Goal: Check status: Check status

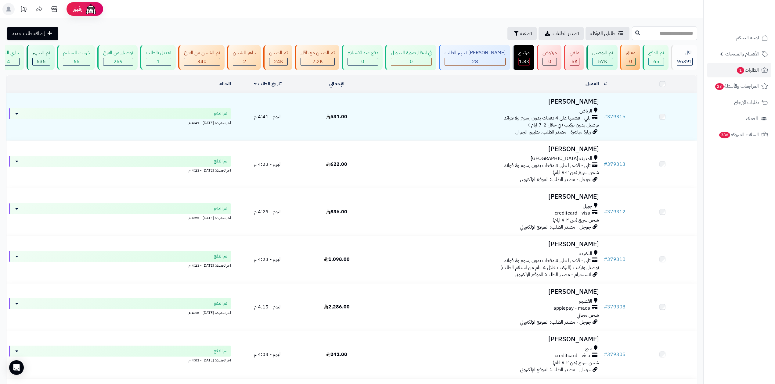
drag, startPoint x: 0, startPoint y: 0, endPoint x: 637, endPoint y: 37, distance: 638.4
click at [637, 37] on input "text" at bounding box center [664, 34] width 65 height 14
type input "******"
click at [635, 33] on icon at bounding box center [637, 32] width 5 height 5
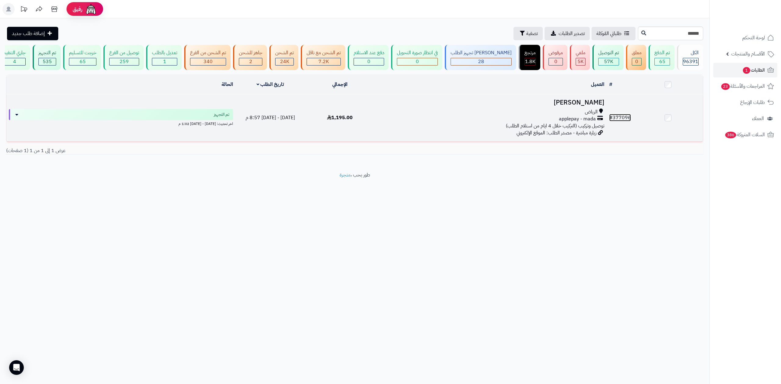
click at [621, 115] on link "# 377096" at bounding box center [620, 117] width 22 height 7
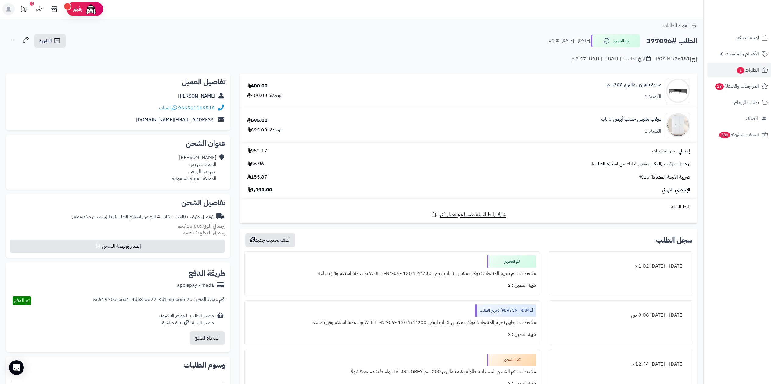
click at [648, 38] on h2 "الطلب #377096" at bounding box center [671, 41] width 51 height 13
copy h2 "377096"
click at [658, 50] on div "POS-NT/26181 تاريخ الطلب : الإثنين - ١٥ سبتمبر ٢٠٢٥ - 8:57 م" at bounding box center [351, 55] width 691 height 15
click at [658, 38] on h2 "الطلب #377096" at bounding box center [671, 41] width 51 height 13
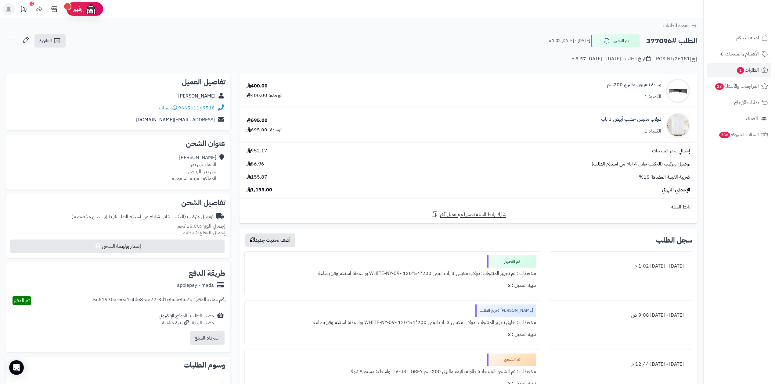
click at [658, 38] on h2 "الطلب #377096" at bounding box center [671, 41] width 51 height 13
copy h2 "377096"
click at [750, 66] on span "الطلبات 1" at bounding box center [747, 70] width 23 height 9
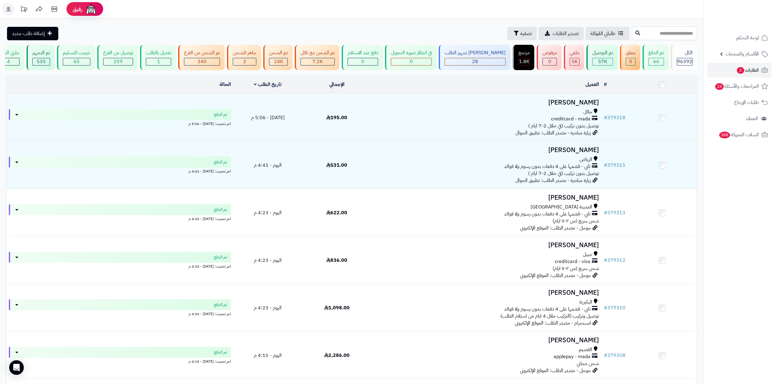
click at [640, 31] on input "text" at bounding box center [664, 34] width 65 height 14
type input "******"
click at [635, 34] on icon at bounding box center [637, 32] width 5 height 5
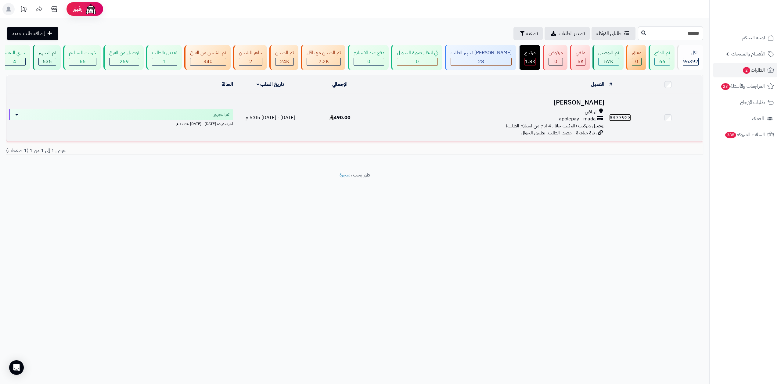
click at [618, 116] on link "# 377923" at bounding box center [620, 117] width 22 height 7
